Goal: Information Seeking & Learning: Understand process/instructions

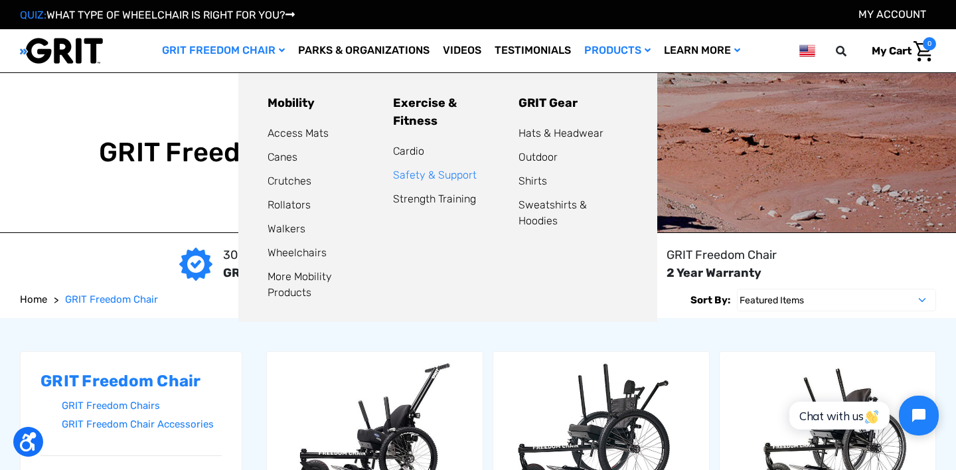
click at [422, 169] on link "Safety & Support" at bounding box center [435, 175] width 84 height 13
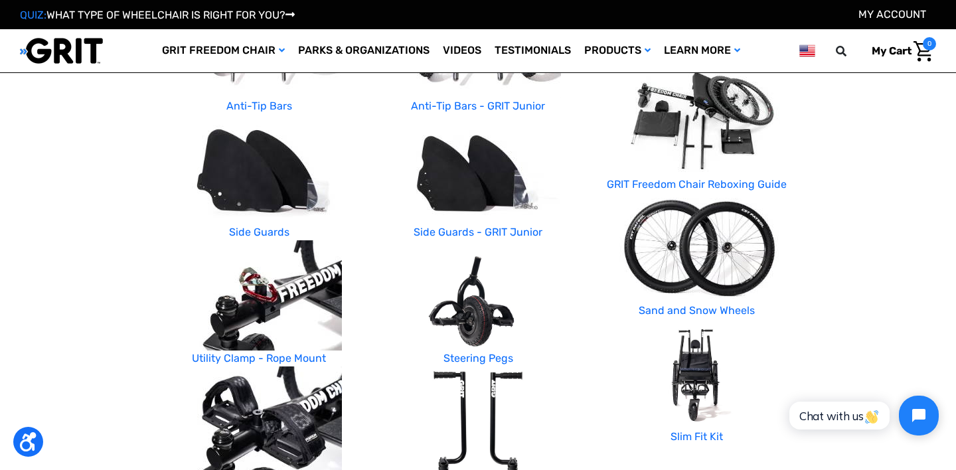
scroll to position [467, 0]
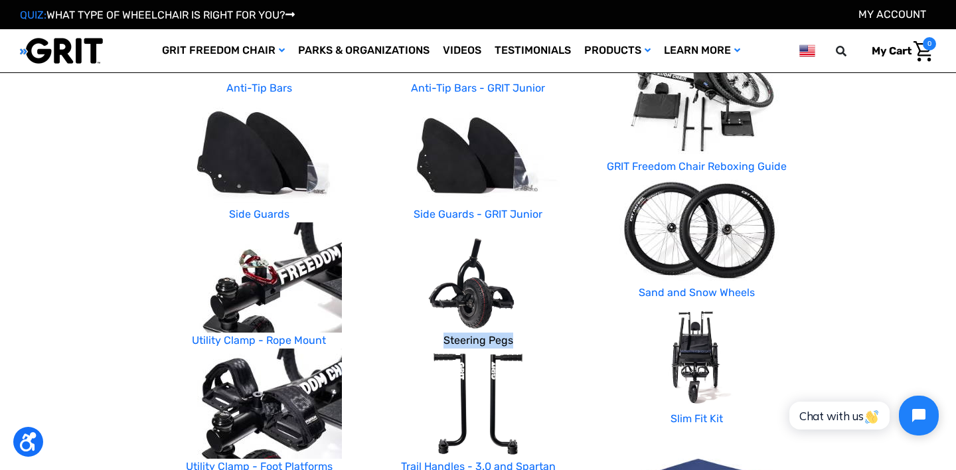
click at [473, 339] on link "Steering Pegs" at bounding box center [479, 340] width 70 height 13
